Goal: Task Accomplishment & Management: Manage account settings

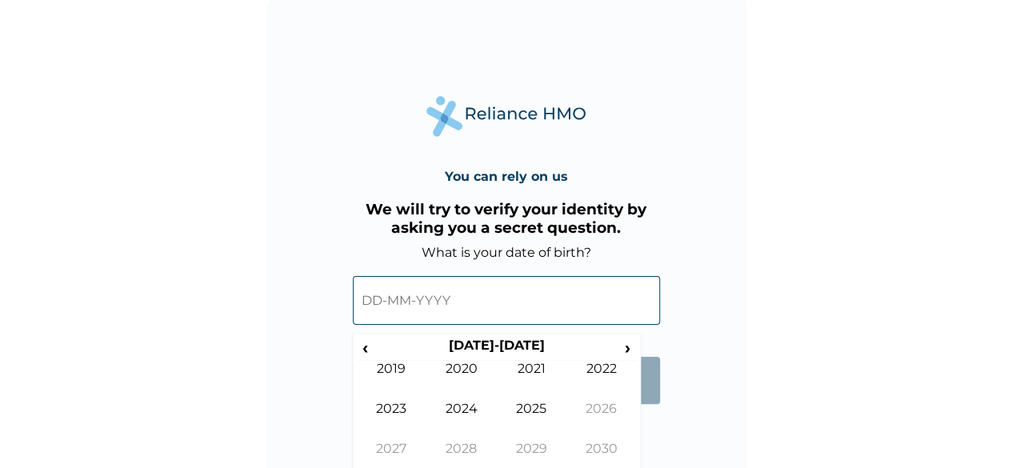
click at [530, 299] on input "text" at bounding box center [506, 300] width 307 height 49
click at [492, 343] on th "[DATE]-[DATE]" at bounding box center [497, 349] width 246 height 22
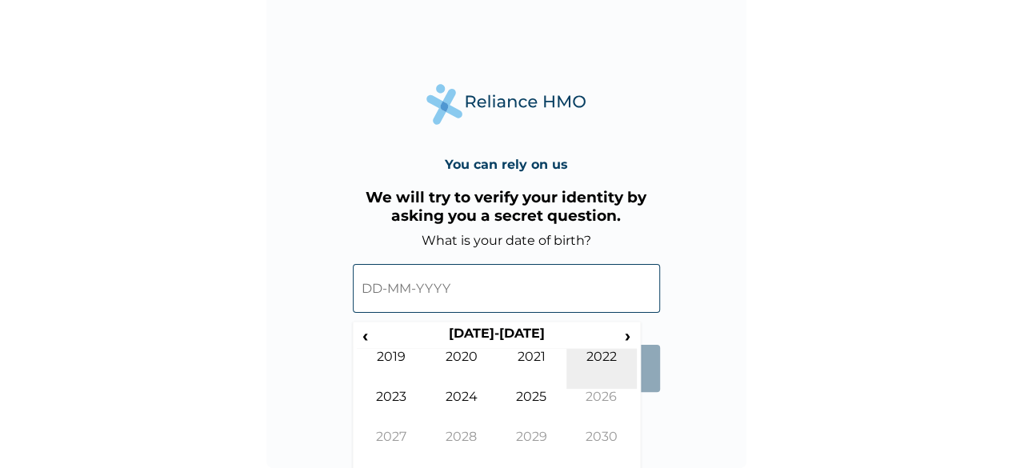
scroll to position [16, 0]
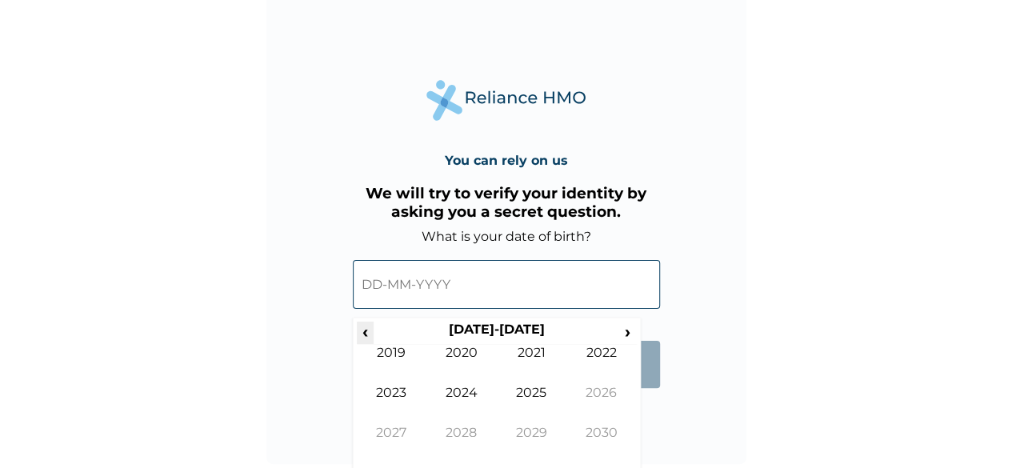
click at [364, 324] on span "‹" at bounding box center [365, 332] width 17 height 20
click at [399, 391] on td "1983" at bounding box center [392, 405] width 70 height 40
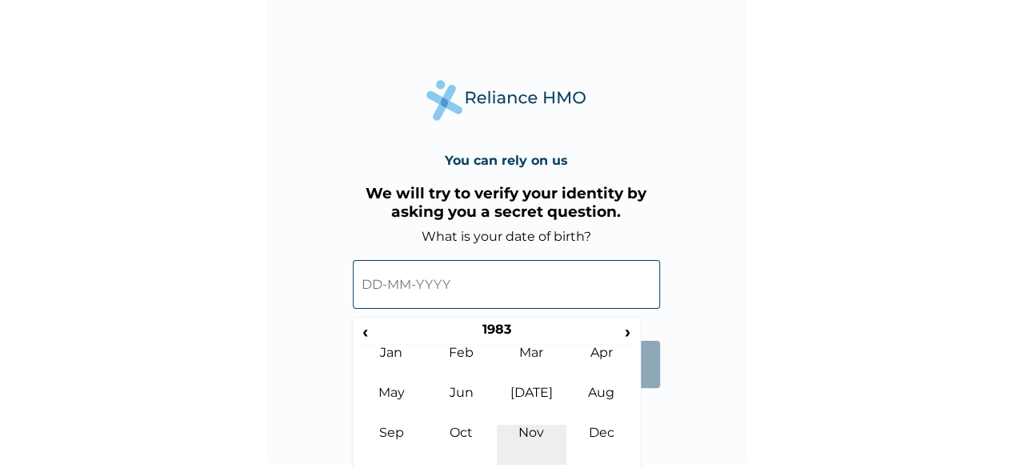
click at [545, 430] on td "Nov" at bounding box center [532, 445] width 70 height 40
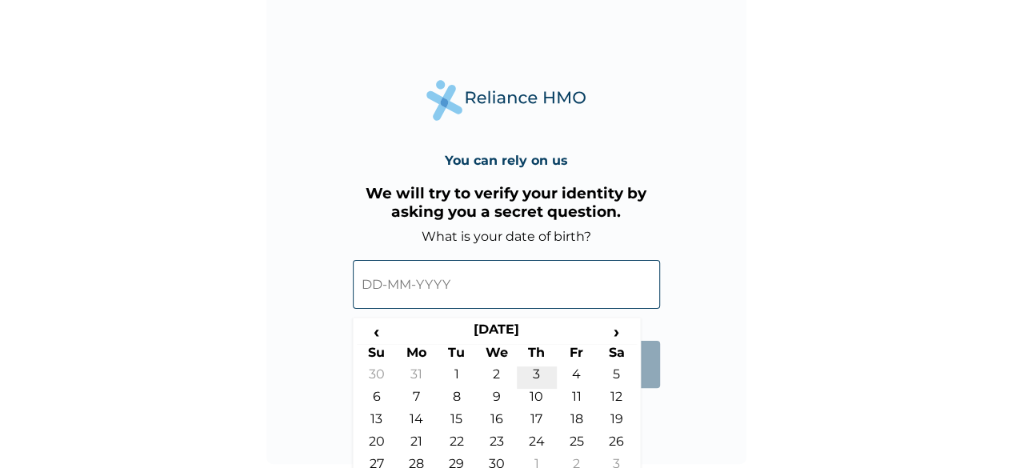
click at [534, 370] on td "3" at bounding box center [537, 377] width 40 height 22
type input "[DATE]"
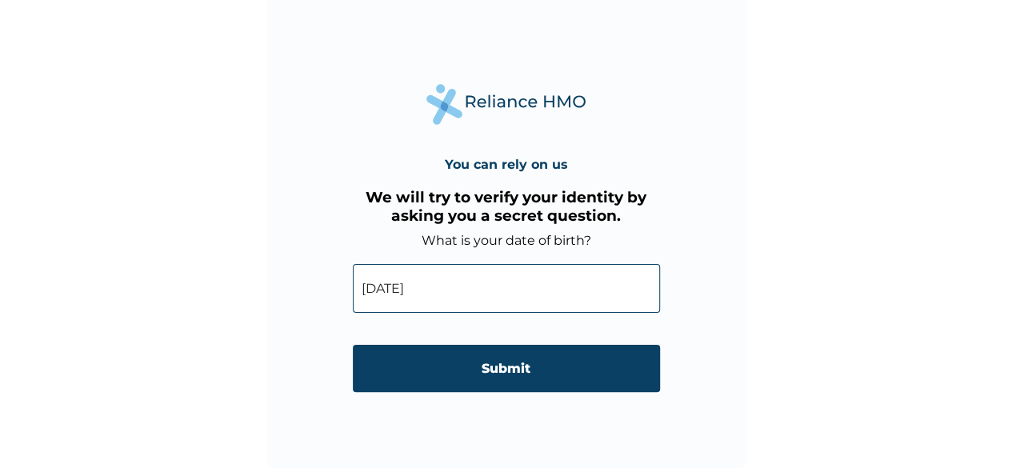
scroll to position [11, 0]
click at [534, 370] on input "Submit" at bounding box center [506, 369] width 307 height 47
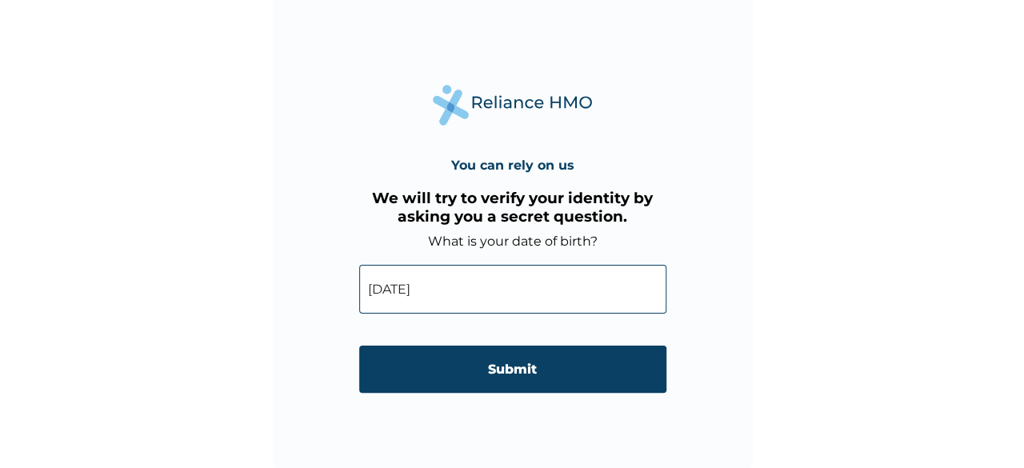
scroll to position [0, 0]
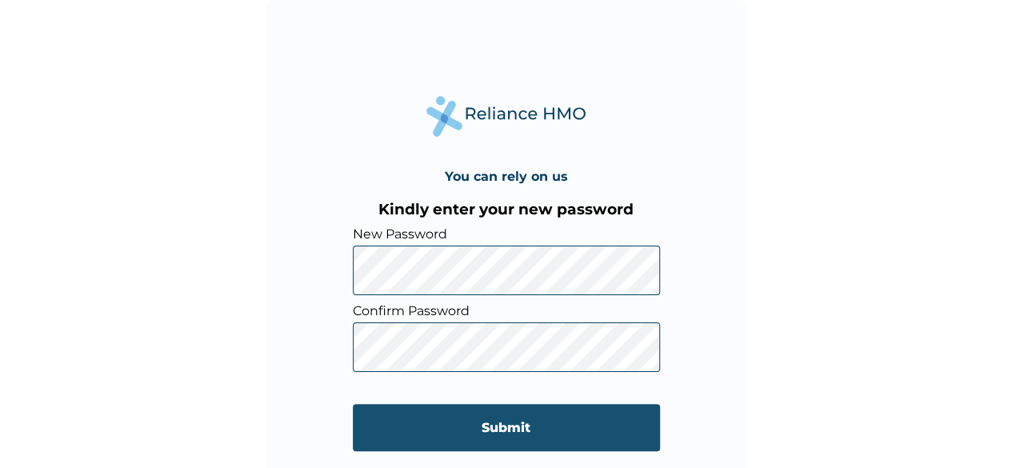
click at [494, 422] on input "Submit" at bounding box center [506, 427] width 307 height 47
